Goal: Communication & Community: Answer question/provide support

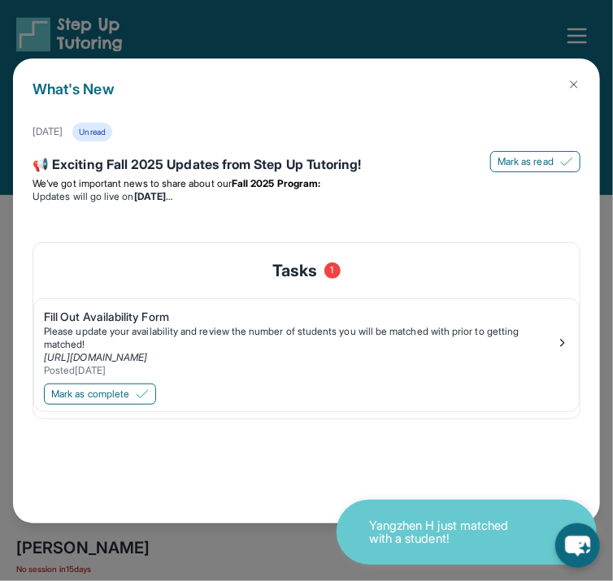
click at [567, 89] on img at bounding box center [573, 84] width 13 height 13
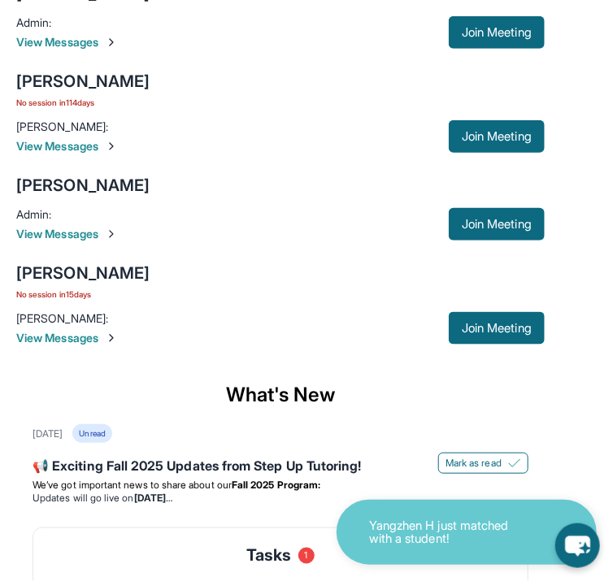
scroll to position [275, 55]
click at [449, 50] on span "View Messages" at bounding box center [232, 42] width 432 height 16
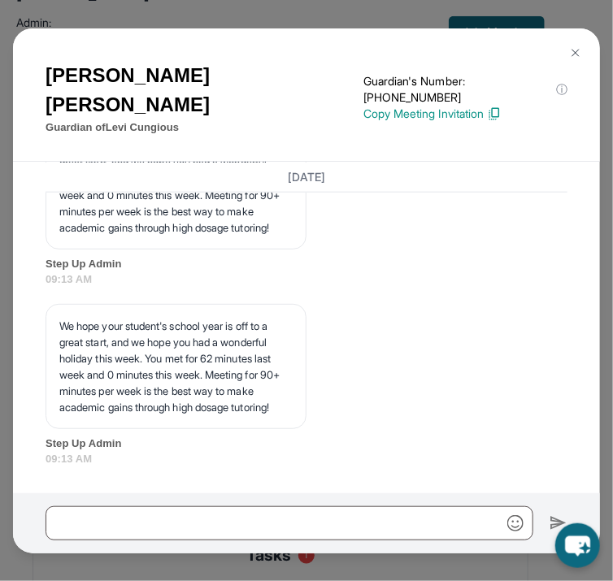
scroll to position [6746, 0]
click at [566, 43] on button at bounding box center [575, 53] width 33 height 33
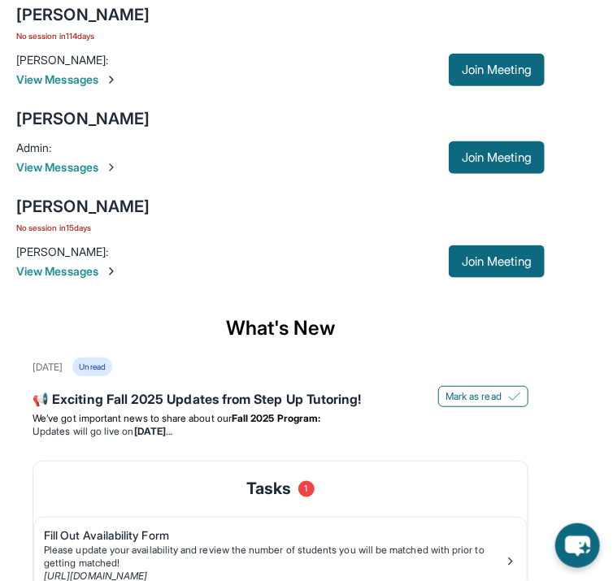
scroll to position [341, 55]
click at [449, 176] on span "View Messages" at bounding box center [232, 167] width 432 height 16
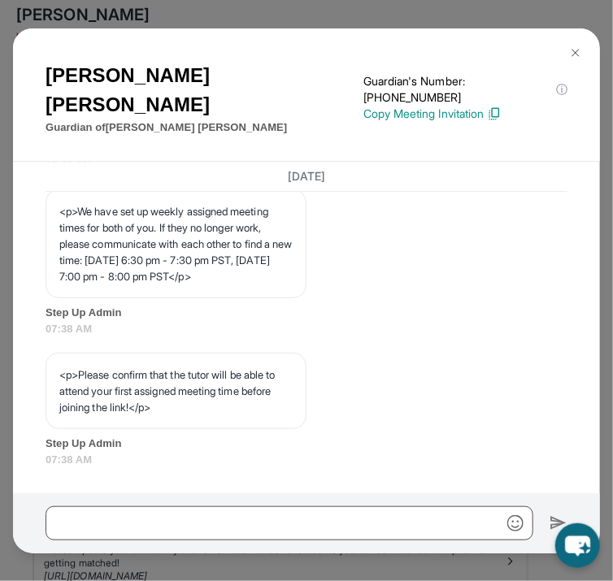
scroll to position [1148, 0]
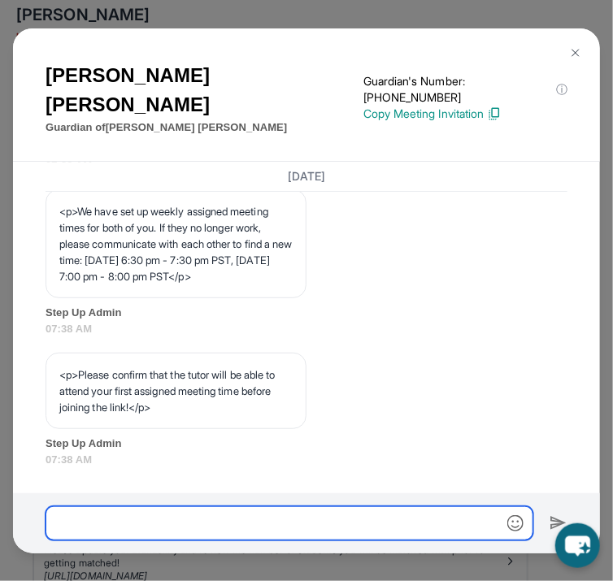
click at [269, 519] on input "text" at bounding box center [290, 523] width 488 height 34
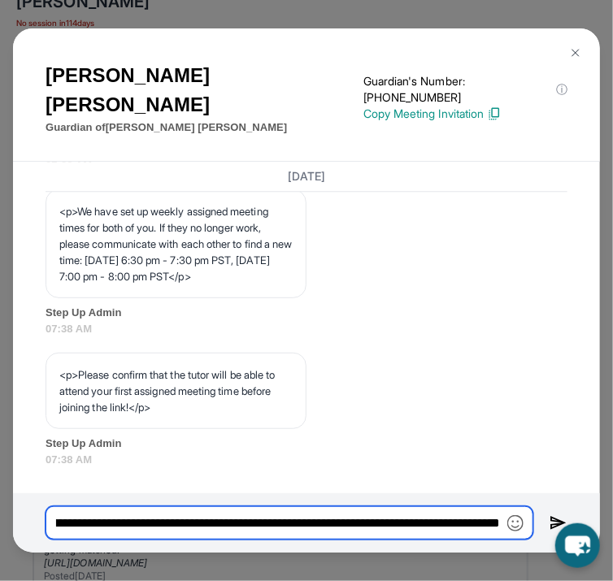
scroll to position [0, 157]
click at [248, 529] on input "**********" at bounding box center [290, 523] width 488 height 34
click at [277, 531] on input "**********" at bounding box center [290, 523] width 488 height 34
drag, startPoint x: 277, startPoint y: 531, endPoint x: 510, endPoint y: 544, distance: 233.7
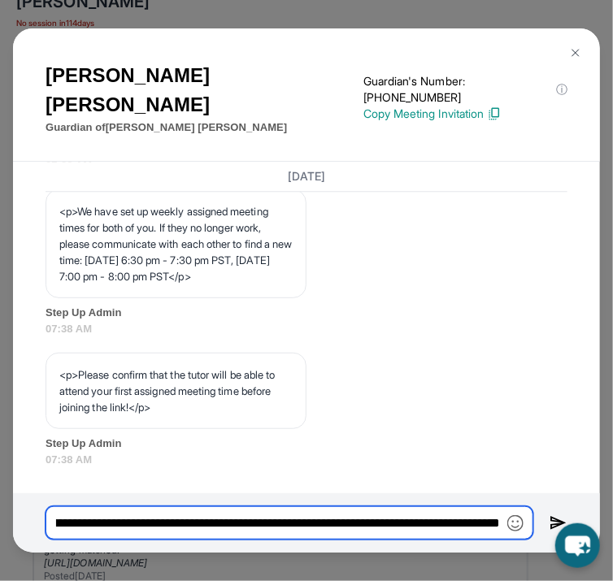
click at [510, 541] on input "**********" at bounding box center [290, 523] width 488 height 34
type input "**********"
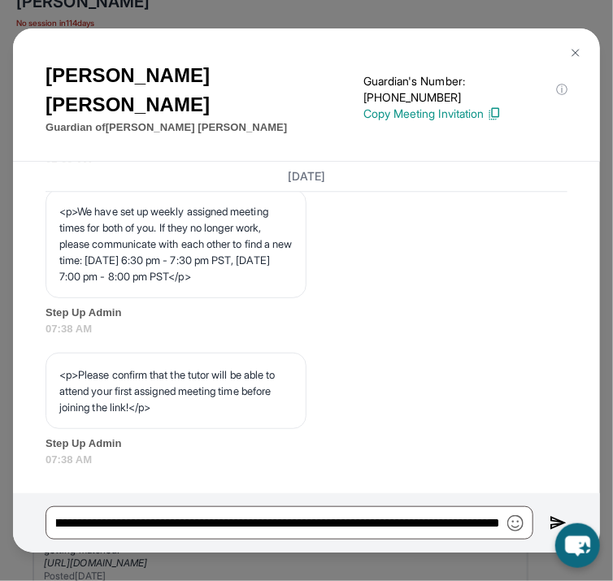
scroll to position [0, 0]
click at [550, 521] on img at bounding box center [558, 523] width 18 height 19
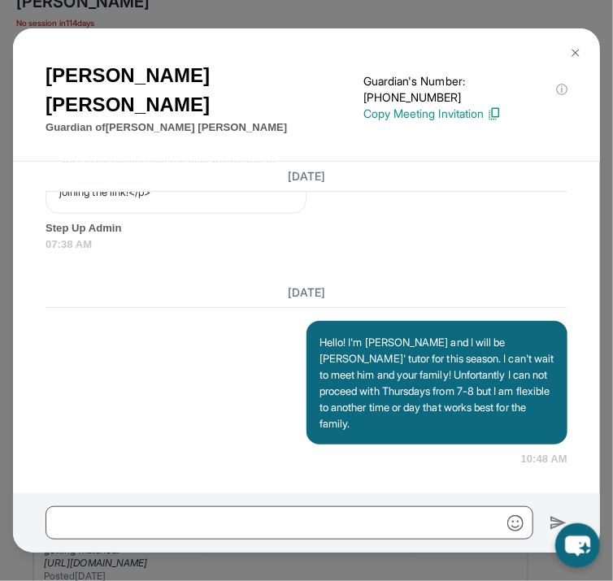
scroll to position [1363, 0]
click at [583, 44] on button at bounding box center [575, 53] width 33 height 33
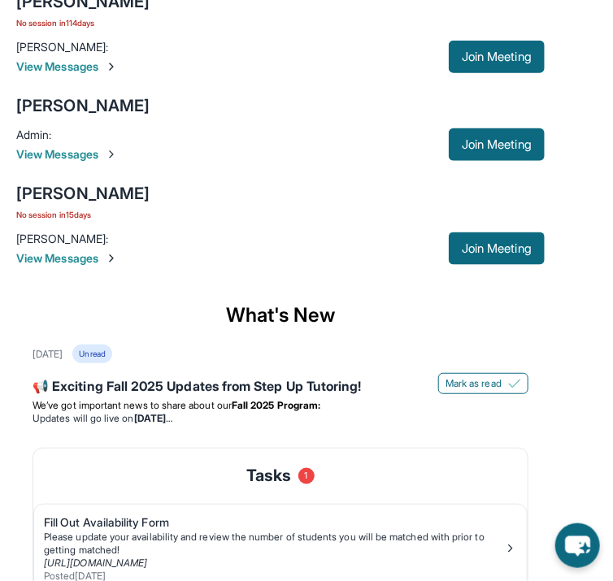
click at [449, 267] on span "View Messages" at bounding box center [232, 258] width 432 height 16
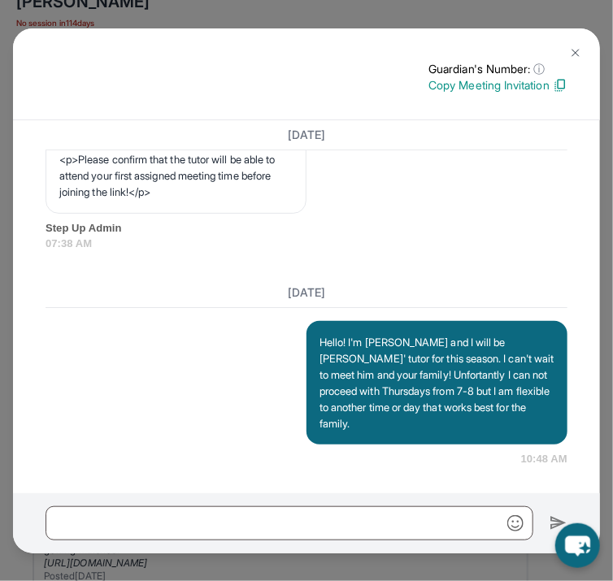
scroll to position [1350, 0]
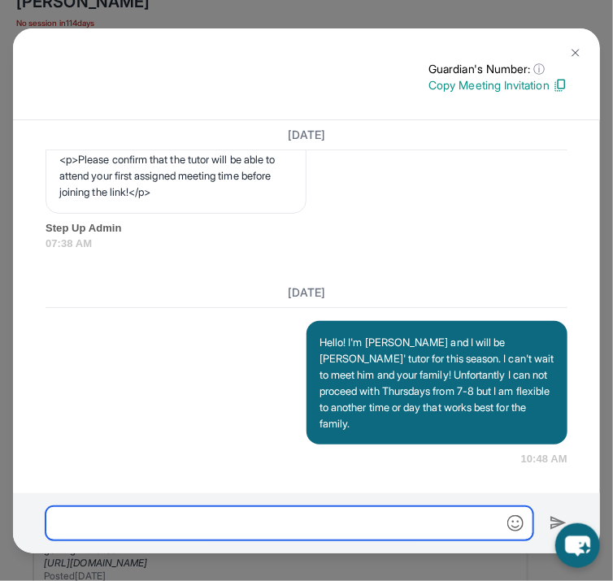
click at [260, 519] on input "text" at bounding box center [290, 523] width 488 height 34
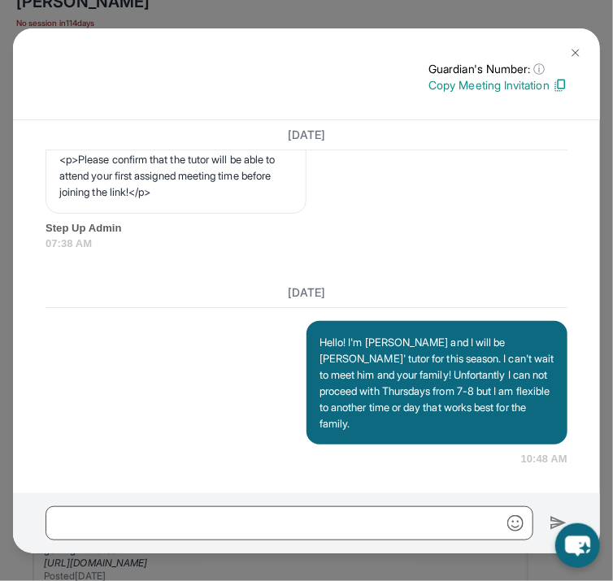
click at [287, 11] on div "Guardian's Number: ⓘ This isn't the guardian's real number — it's a private for…" at bounding box center [306, 290] width 613 height 581
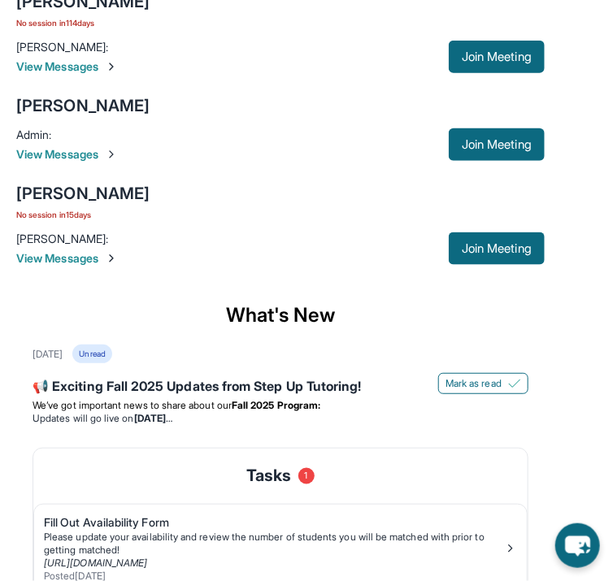
click at [445, 163] on span "View Messages" at bounding box center [232, 154] width 432 height 16
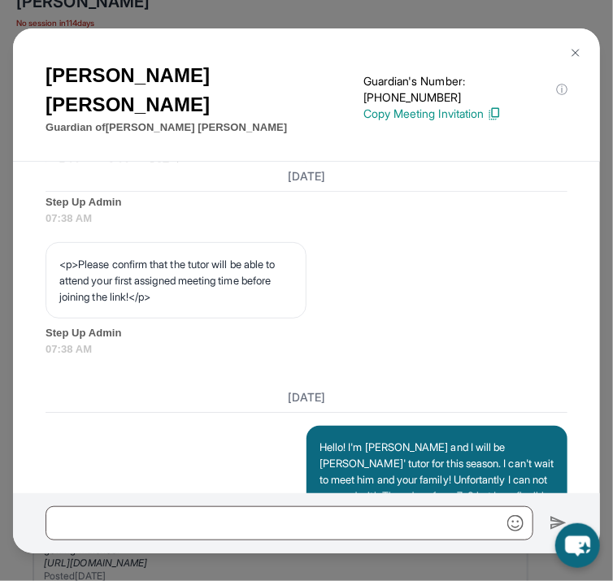
scroll to position [1363, 0]
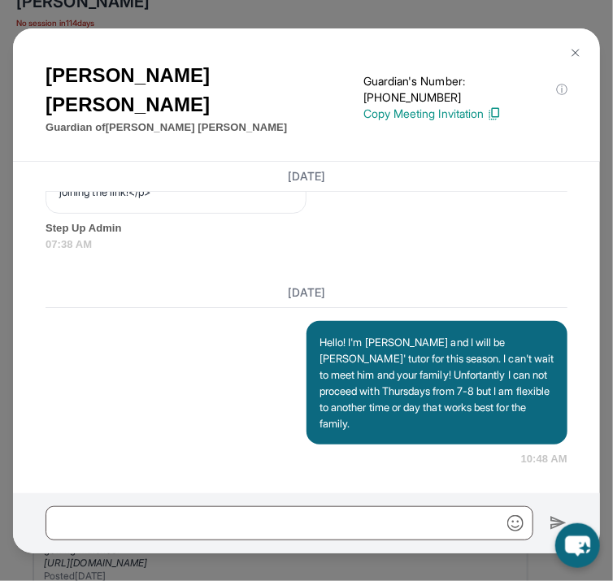
click at [319, 19] on div "[PERSON_NAME] Guardian of [PERSON_NAME] Guardian's Number: [PHONE_NUMBER] ⓘ Thi…" at bounding box center [306, 290] width 613 height 581
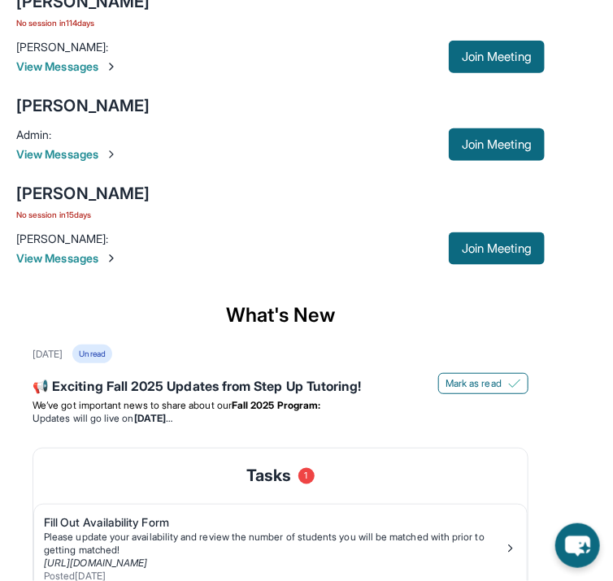
click at [442, 267] on span "View Messages" at bounding box center [232, 258] width 432 height 16
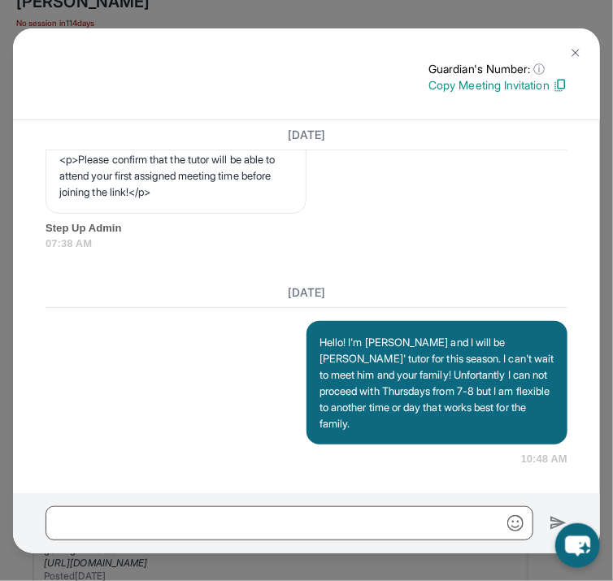
scroll to position [1350, 0]
click at [379, 18] on div "Guardian's Number: ⓘ This isn't the guardian's real number — it's a private for…" at bounding box center [306, 290] width 613 height 581
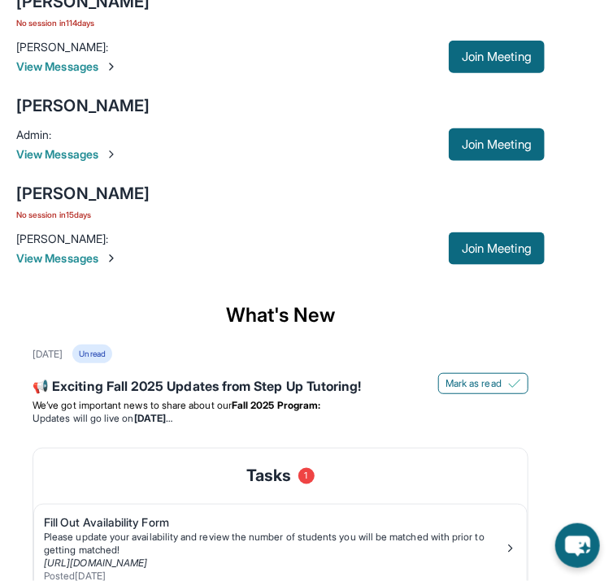
click at [449, 267] on span "View Messages" at bounding box center [232, 258] width 432 height 16
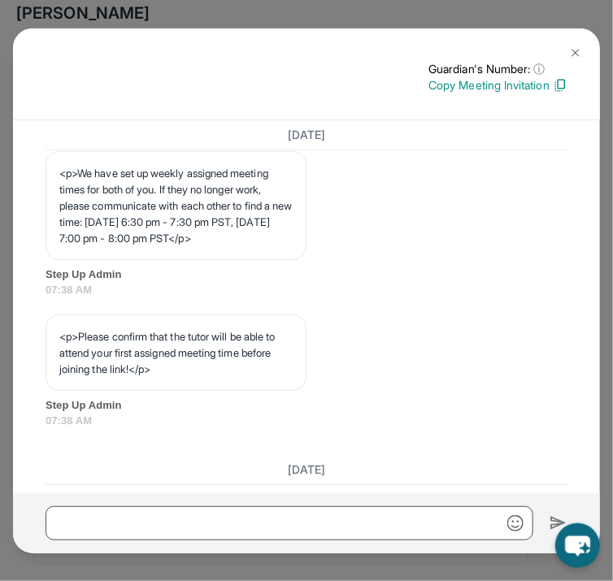
scroll to position [1103, 0]
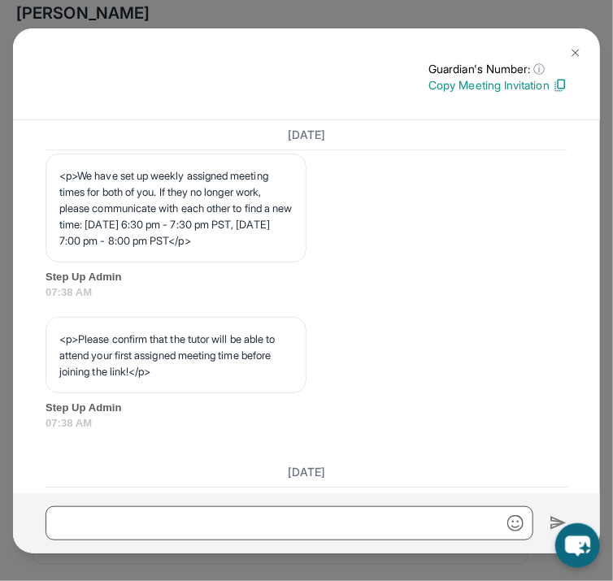
click at [468, 20] on div "Guardian's Number: ⓘ This isn't the guardian's real number — it's a private for…" at bounding box center [306, 290] width 613 height 581
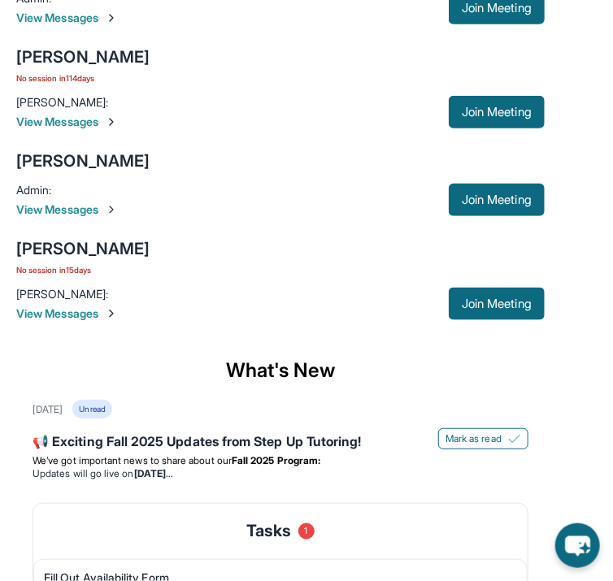
scroll to position [295, 56]
